Goal: Task Accomplishment & Management: Use online tool/utility

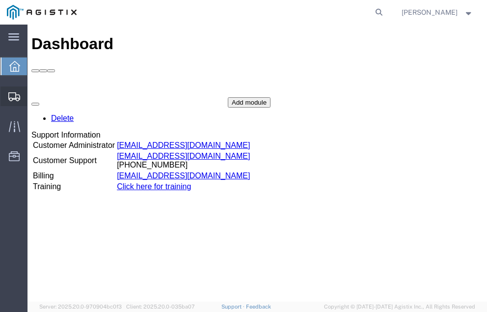
click at [0, 0] on span "Shipment Manager" at bounding box center [0, 0] width 0 height 0
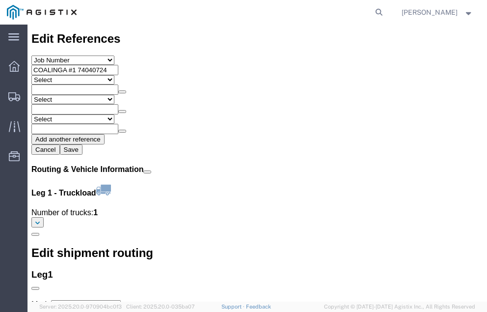
scroll to position [1146, 0]
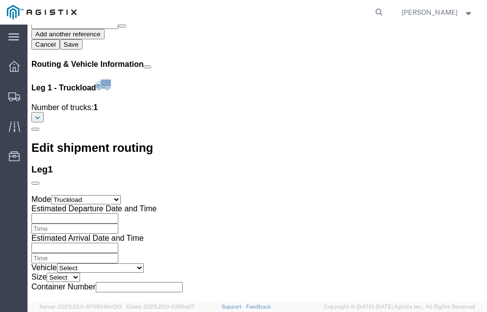
click link "Confirm"
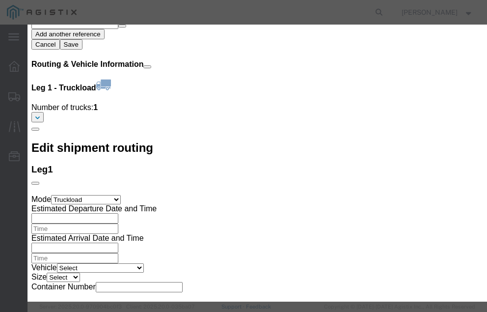
click input "checkbox"
checkbox input "true"
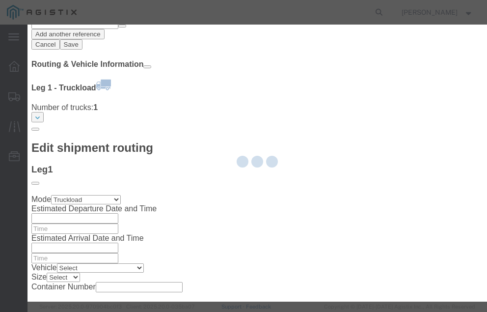
type input "[PERSON_NAME]"
type input "[PHONE_NUMBER]"
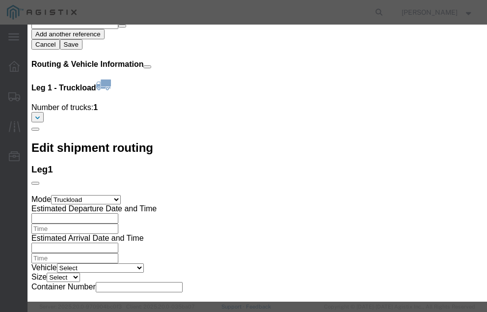
click input "text"
type input "57010641"
click button "Submit"
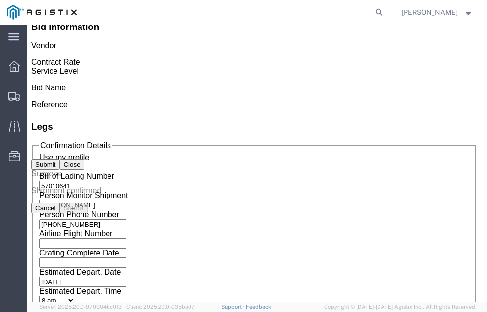
scroll to position [0, 0]
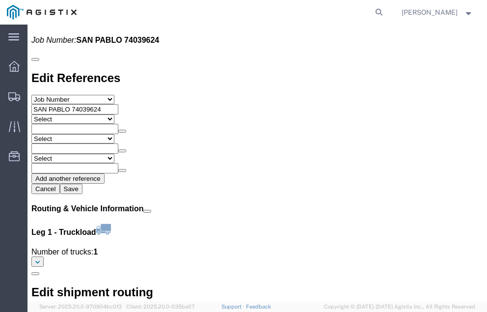
scroll to position [1124, 0]
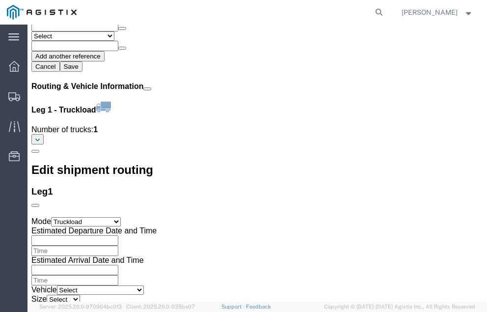
click link "Confirm"
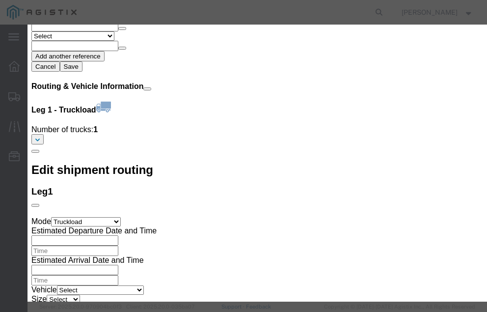
click input "checkbox"
checkbox input "true"
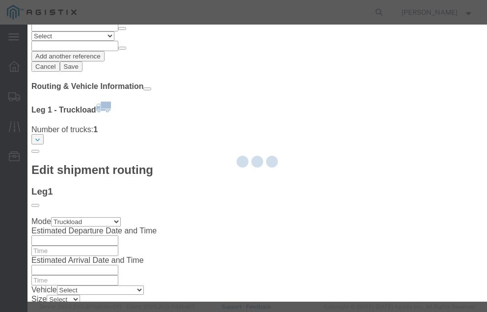
type input "[PERSON_NAME]"
type input "[PHONE_NUMBER]"
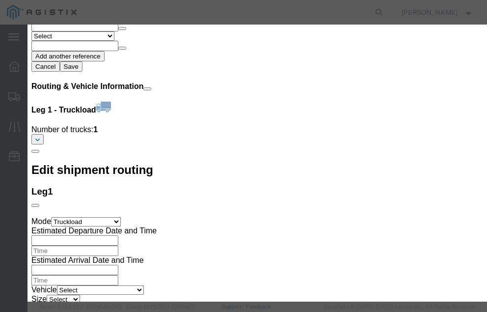
click input "text"
type input "57010733"
click button "Submit"
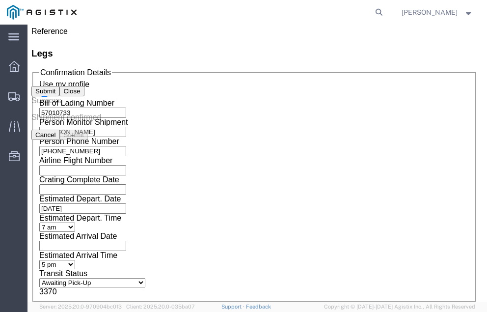
scroll to position [0, 0]
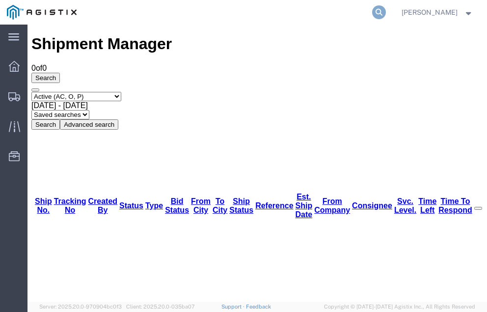
click at [386, 11] on icon at bounding box center [379, 12] width 14 height 14
type input "57001064"
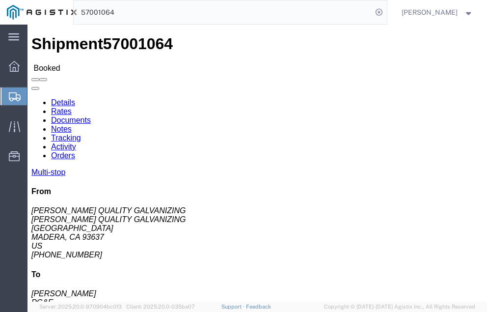
click link "Tracking"
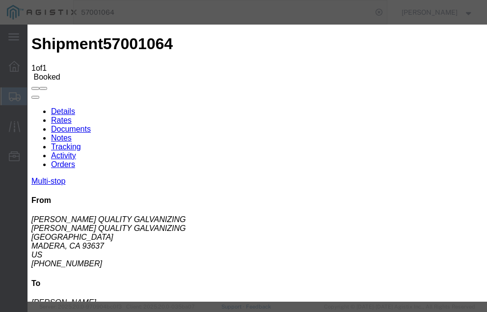
type input "[DATE]"
type input "2:00 PM"
select select "DELIVRED"
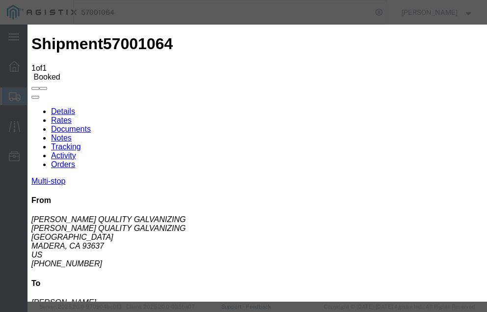
type input "[DATE]"
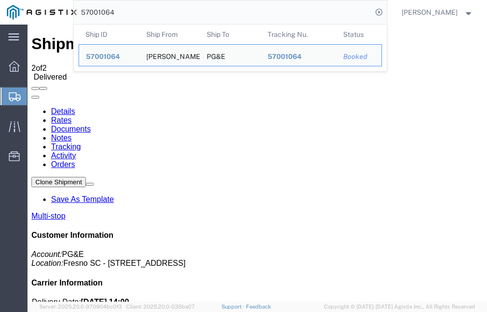
click at [136, 12] on input "57001064" at bounding box center [223, 12] width 298 height 24
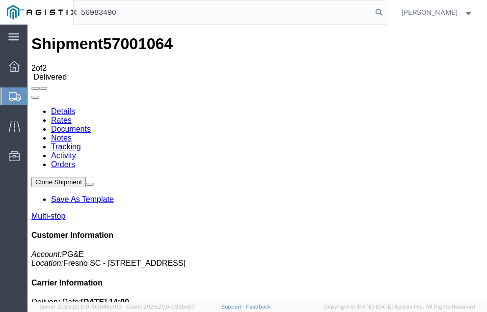
type input "56983490"
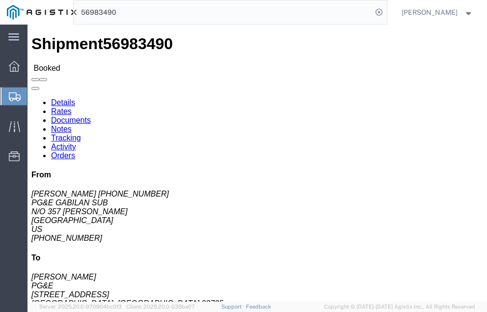
click link "Tracking"
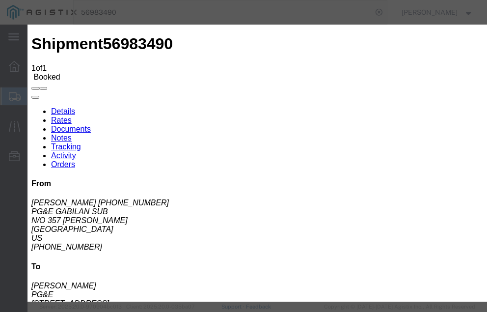
type input "[DATE]"
type input "2:00 PM"
select select "DELIVRED"
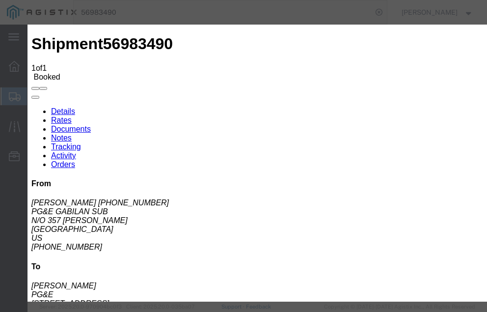
type input "[DATE]"
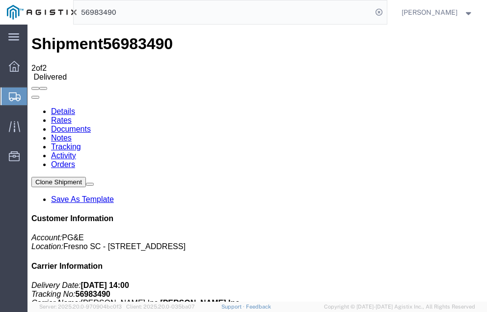
click at [144, 10] on input "56983490" at bounding box center [223, 12] width 298 height 24
type input "56997628"
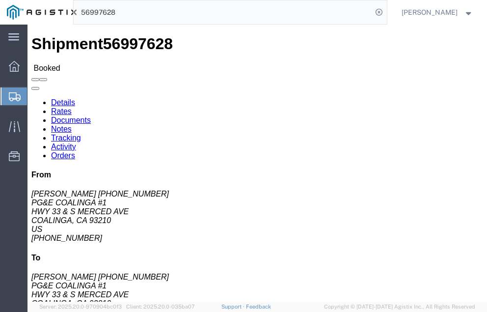
click link "Tracking"
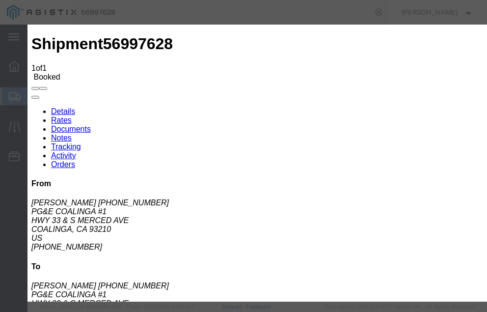
type input "[DATE]"
type input "2:00 PM"
select select "DELIVRED"
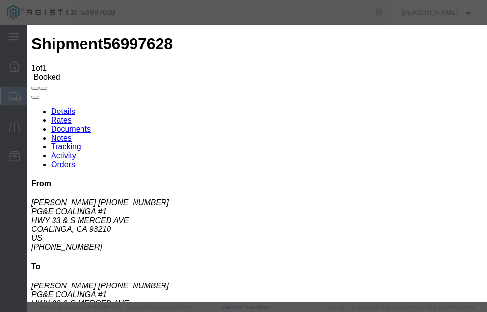
type input "[DATE]"
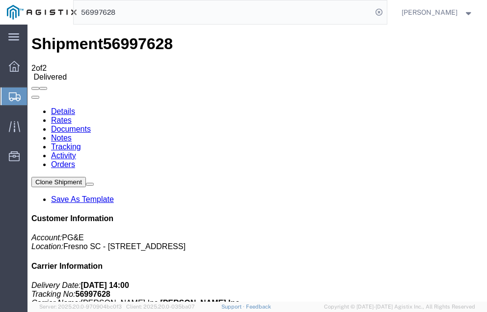
click at [142, 10] on input "56997628" at bounding box center [223, 12] width 298 height 24
type input "56997189"
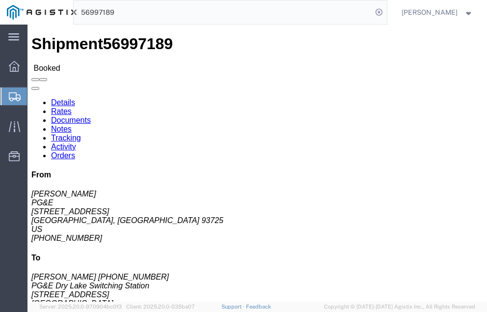
click link "Tracking"
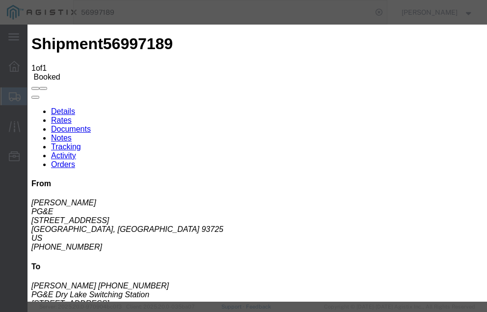
type input "[DATE]"
type input "2:00 PM"
select select "DELIVRED"
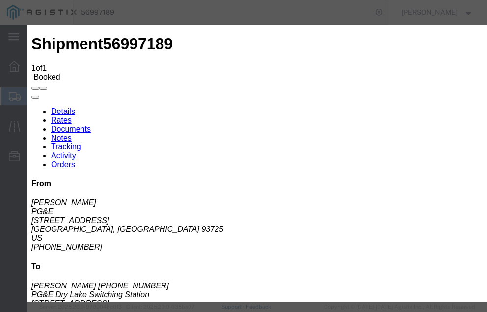
type input "[DATE]"
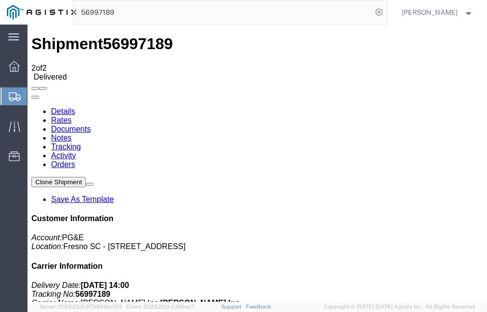
click at [141, 11] on input "56997189" at bounding box center [223, 12] width 298 height 24
type input "56994761"
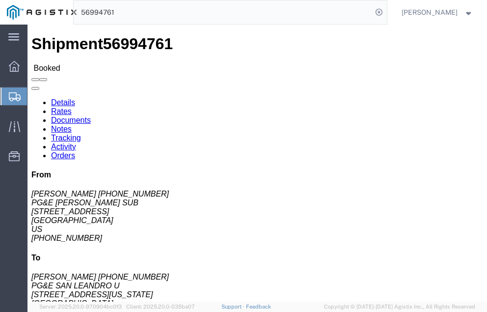
click link "Tracking"
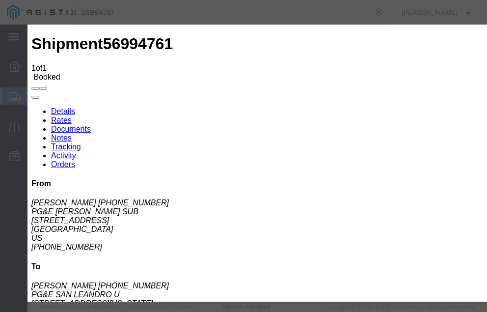
type input "[DATE]"
type input "2:00 PM"
select select "DELIVRED"
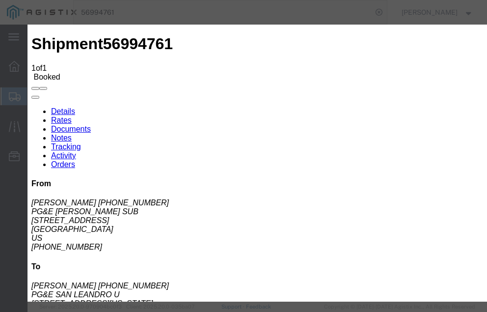
type input "[DATE]"
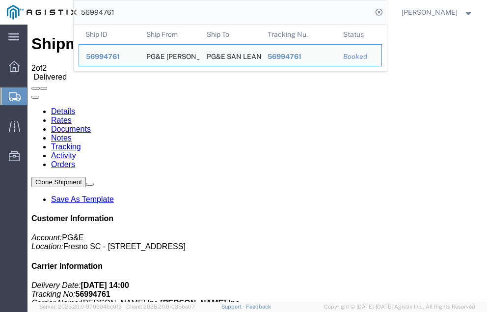
click at [136, 12] on input "56994761" at bounding box center [223, 12] width 298 height 24
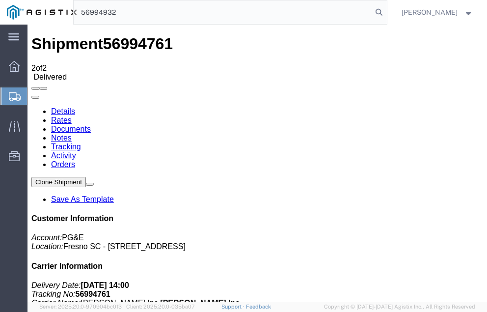
type input "56994932"
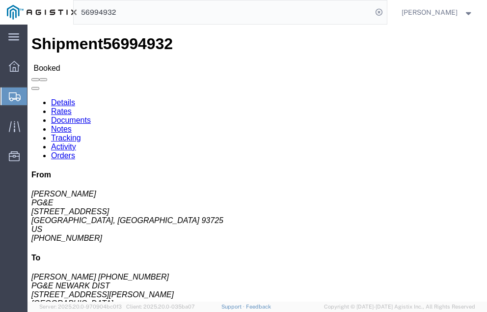
click link "Tracking"
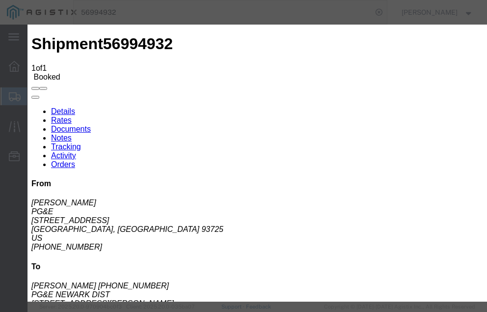
type input "[DATE]"
type input "2:00 PM"
select select "DELIVRED"
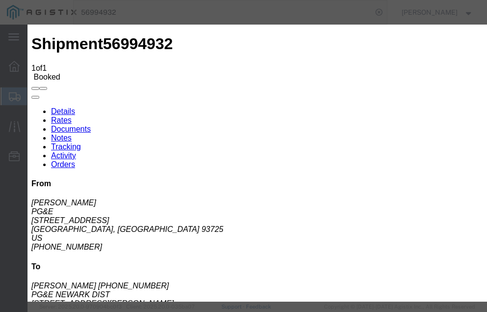
type input "[DATE]"
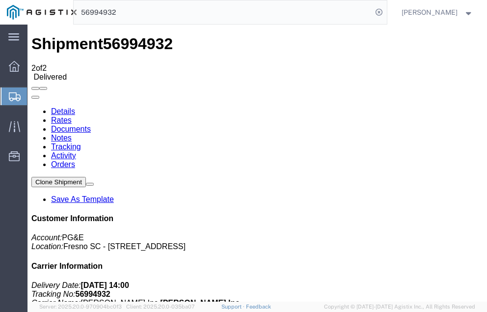
click at [140, 12] on input "56994932" at bounding box center [223, 12] width 298 height 24
type input "56994934"
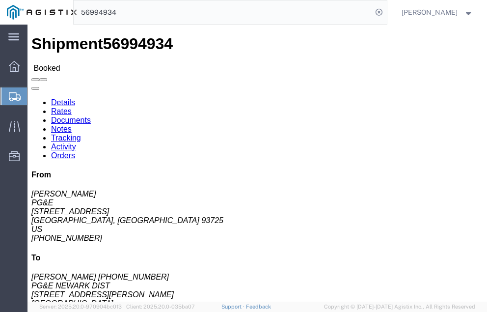
click link "Tracking"
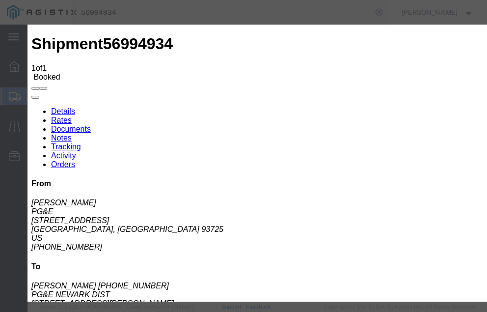
type input "[DATE]"
type input "2:00 PM"
select select "DELIVRED"
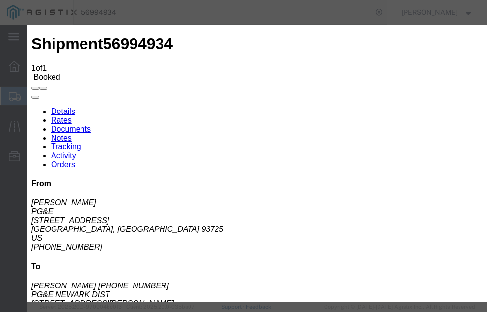
type input "[DATE]"
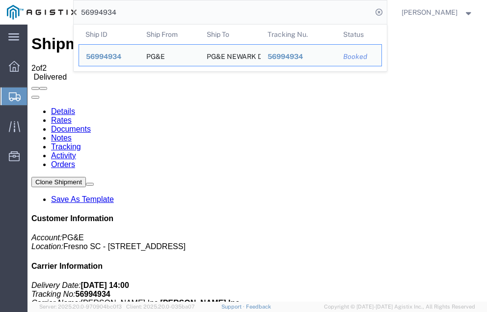
click at [141, 13] on input "56994934" at bounding box center [223, 12] width 298 height 24
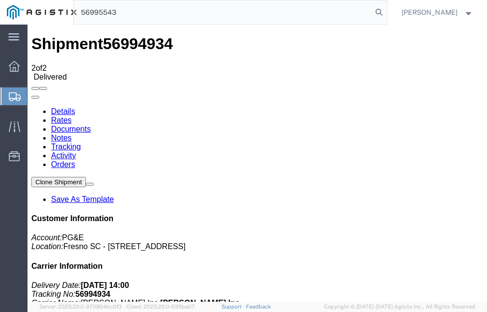
type input "56995543"
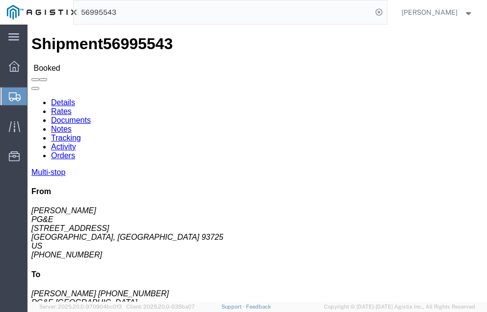
click link "Tracking"
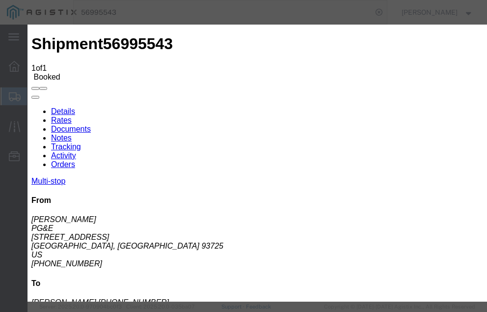
type input "[DATE]"
type input "2:00 PM"
select select "DELIVRED"
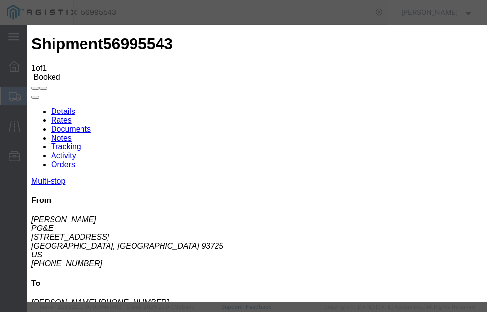
type input "[DATE]"
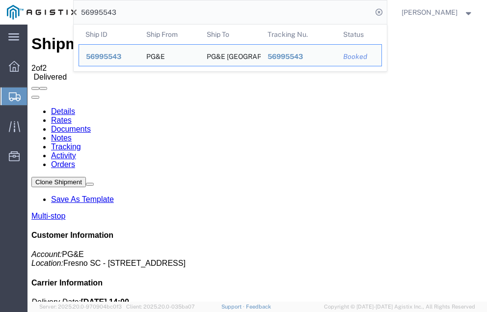
click at [138, 10] on input "56995543" at bounding box center [223, 12] width 298 height 24
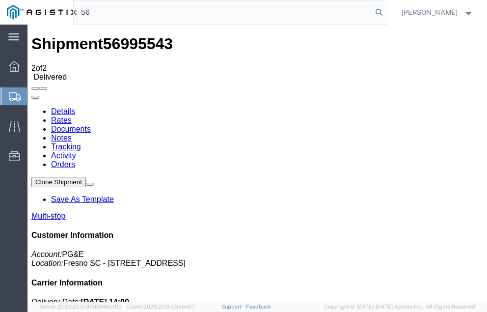
type input "5"
